Goal: Navigation & Orientation: Find specific page/section

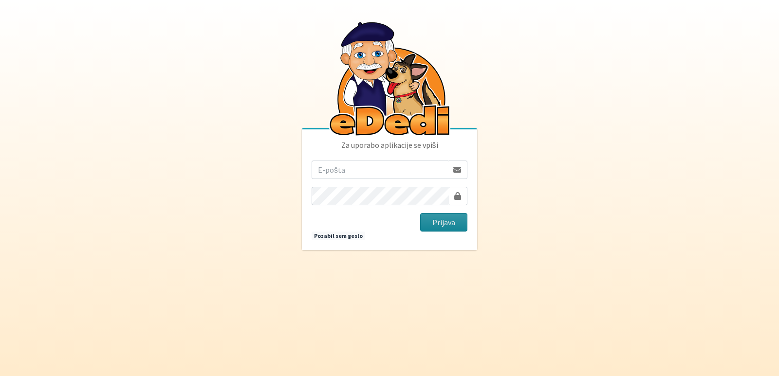
type input "[EMAIL_ADDRESS][PERSON_NAME][DOMAIN_NAME]"
click at [444, 223] on button "Prijava" at bounding box center [443, 222] width 47 height 18
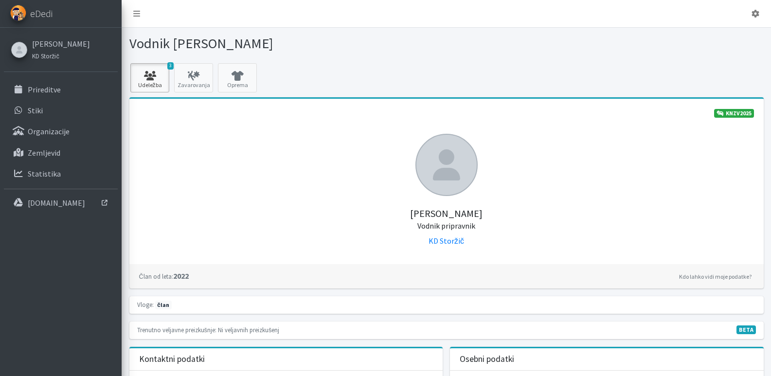
click at [139, 75] on icon at bounding box center [149, 76] width 33 height 10
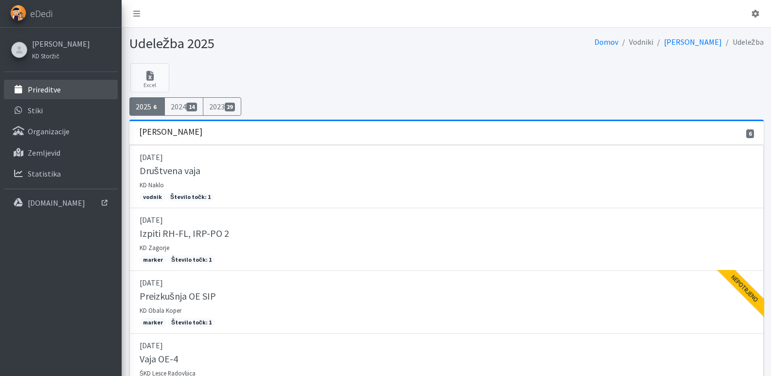
click at [44, 87] on p "Prireditve" at bounding box center [44, 90] width 33 height 10
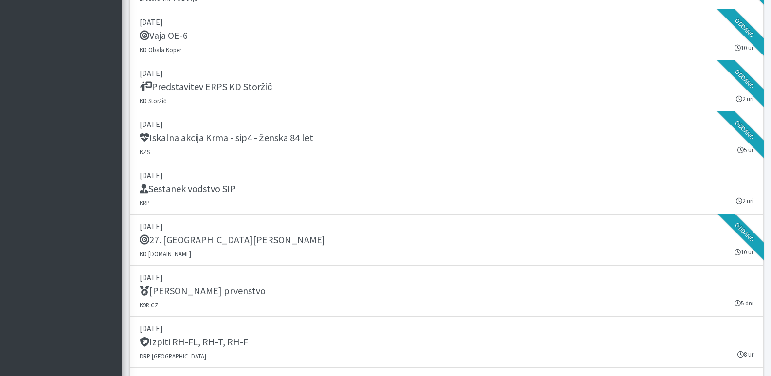
scroll to position [1168, 0]
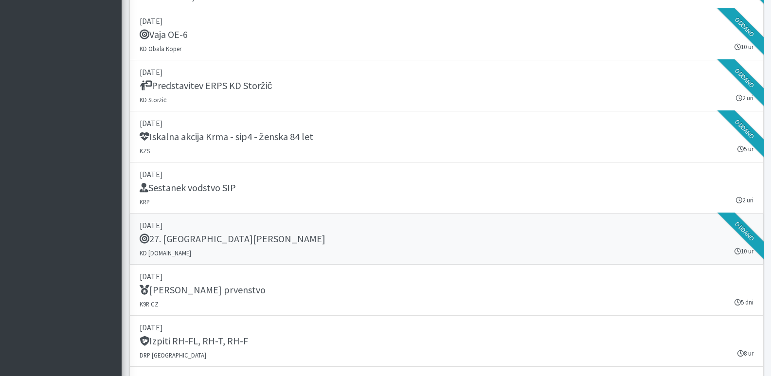
click at [183, 239] on h5 "27. Memorial Boža Talana" at bounding box center [233, 239] width 186 height 12
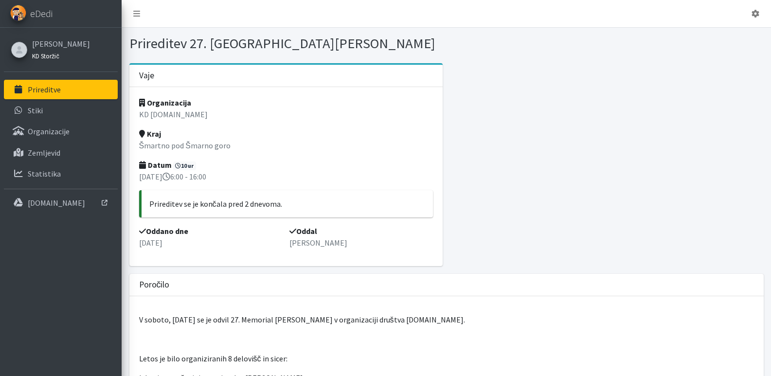
click at [39, 52] on small "KD Storžič" at bounding box center [45, 56] width 27 height 8
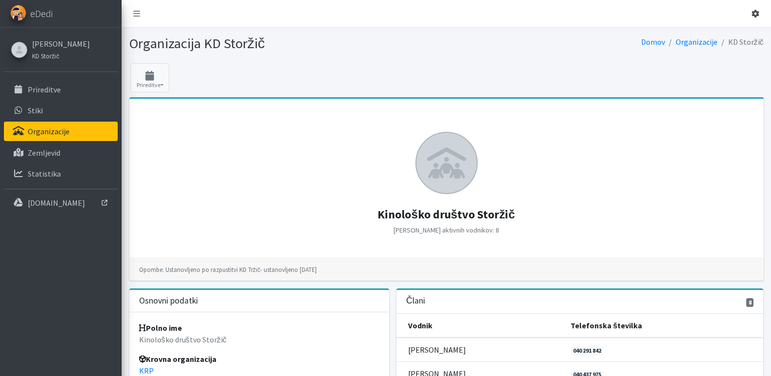
click at [754, 11] on icon at bounding box center [756, 14] width 8 height 8
click at [717, 38] on link "Odjavi se" at bounding box center [728, 37] width 77 height 16
